Goal: Information Seeking & Learning: Learn about a topic

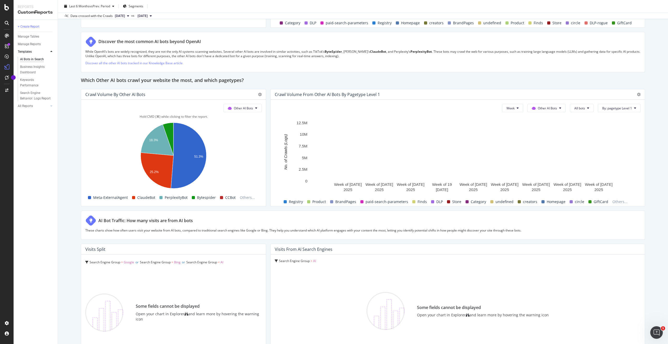
scroll to position [716, 0]
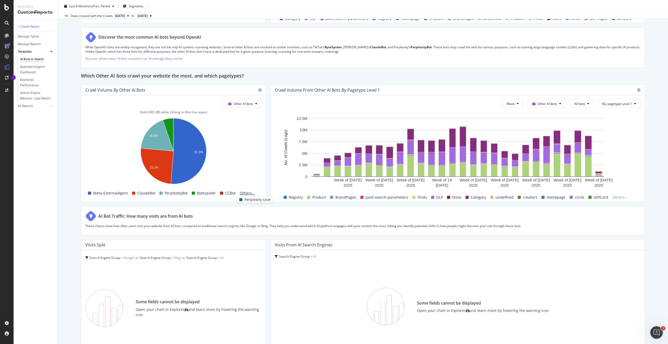
click at [244, 194] on span "Others..." at bounding box center [247, 193] width 19 height 6
click at [247, 194] on span "Others..." at bounding box center [247, 193] width 19 height 6
click at [244, 122] on span "Bing" at bounding box center [246, 123] width 20 height 5
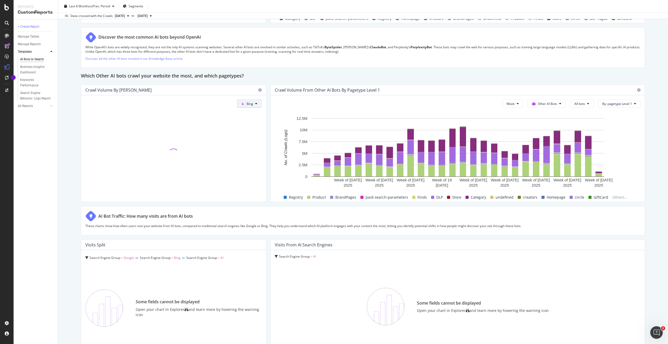
click at [243, 104] on icon at bounding box center [242, 103] width 3 height 3
click at [249, 141] on div "Other AI Bots" at bounding box center [255, 143] width 36 height 8
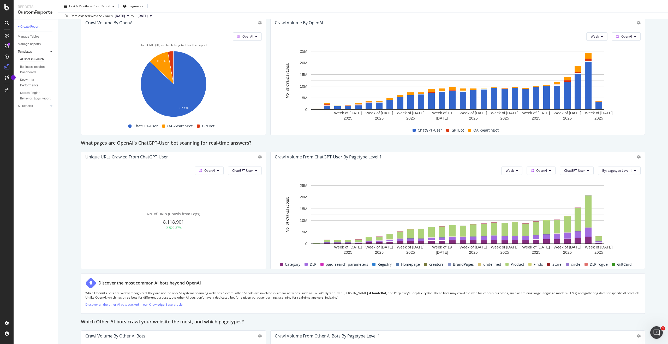
scroll to position [464, 0]
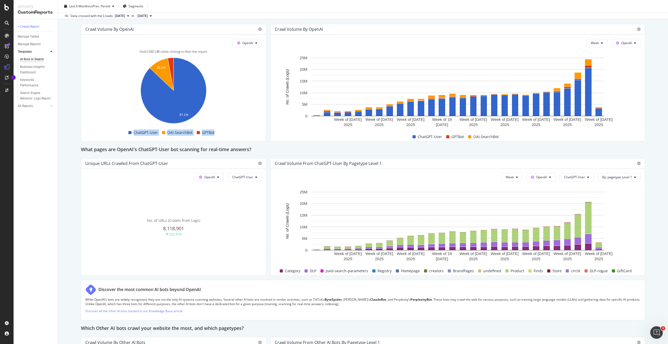
drag, startPoint x: 225, startPoint y: 132, endPoint x: 134, endPoint y: 134, distance: 90.8
click at [134, 134] on div "ChatGPT-User OAI-SearchBot GPTBot" at bounding box center [171, 132] width 176 height 9
copy div "ChatGPT-User OAI-SearchBot GPTBot"
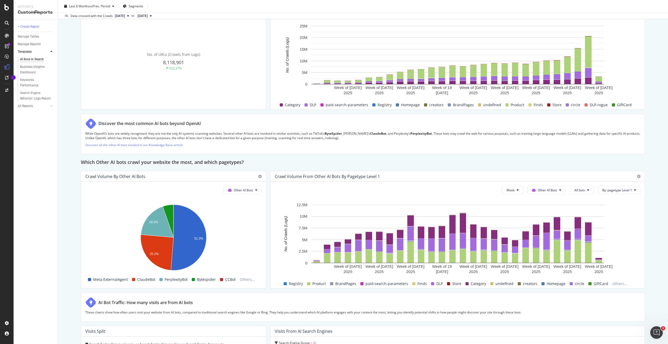
scroll to position [675, 0]
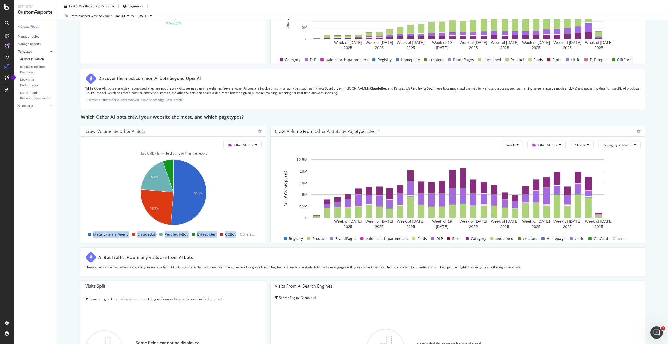
drag, startPoint x: 236, startPoint y: 235, endPoint x: 96, endPoint y: 237, distance: 139.9
copy div "Meta-ExternalAgent ClaudeBot PerplexityBot Bytespider CCBot"
drag, startPoint x: 245, startPoint y: 241, endPoint x: 270, endPoint y: 241, distance: 25.3
click at [270, 241] on span "Perplexity-User" at bounding box center [258, 241] width 27 height 6
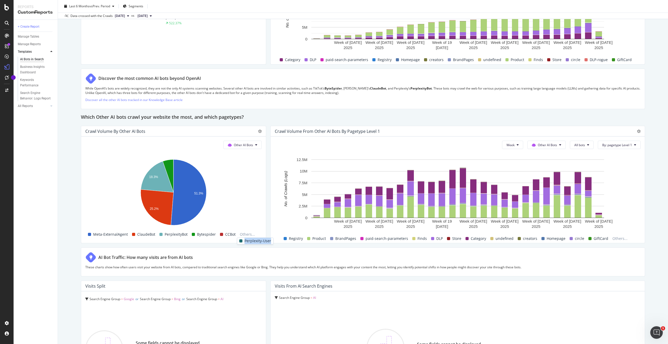
copy span "Perplexity-User"
